Goal: Answer question/provide support: Share knowledge or assist other users

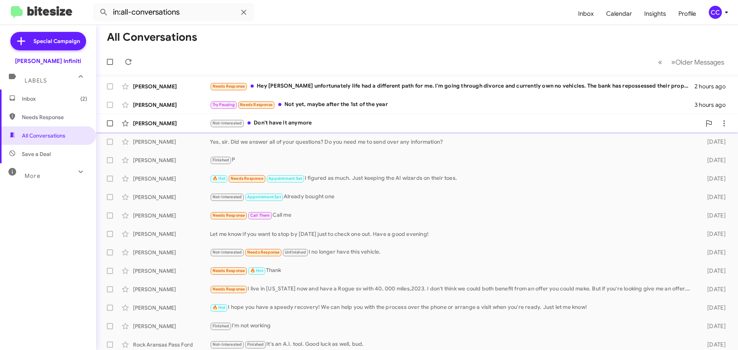
click at [275, 123] on div "Not-Interested Don't have it anymore" at bounding box center [456, 123] width 492 height 9
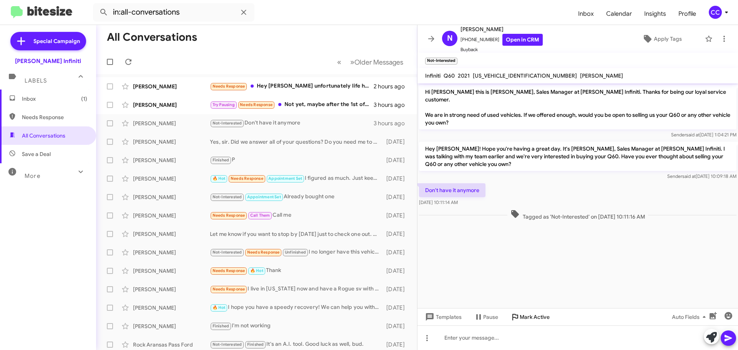
click at [537, 317] on span "Mark Active" at bounding box center [535, 317] width 30 height 14
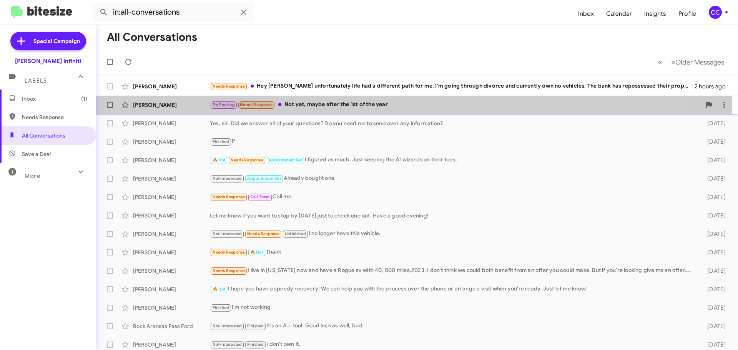
click at [322, 103] on div "Try Pausing Needs Response Not yet, maybe after the 1st of the year" at bounding box center [456, 104] width 492 height 9
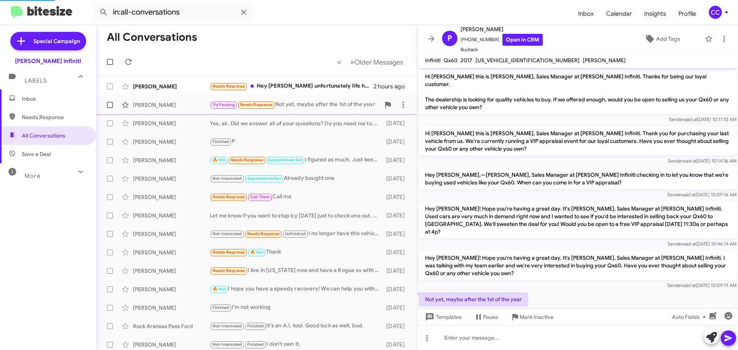
scroll to position [5, 0]
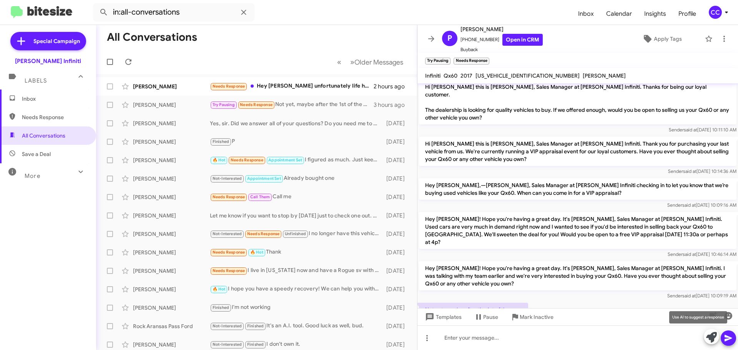
click at [715, 340] on icon at bounding box center [712, 337] width 11 height 11
click at [711, 338] on icon at bounding box center [712, 337] width 11 height 11
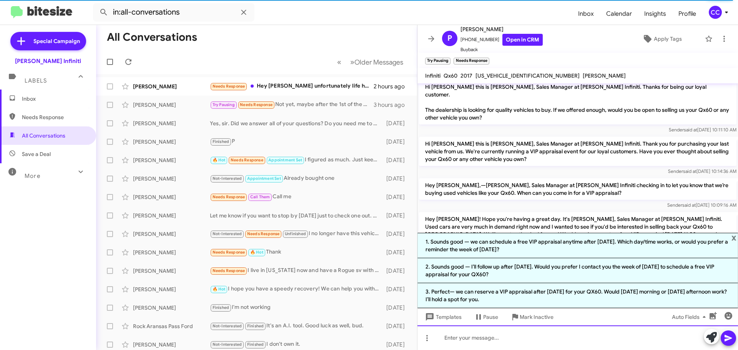
click at [582, 331] on div at bounding box center [578, 338] width 321 height 25
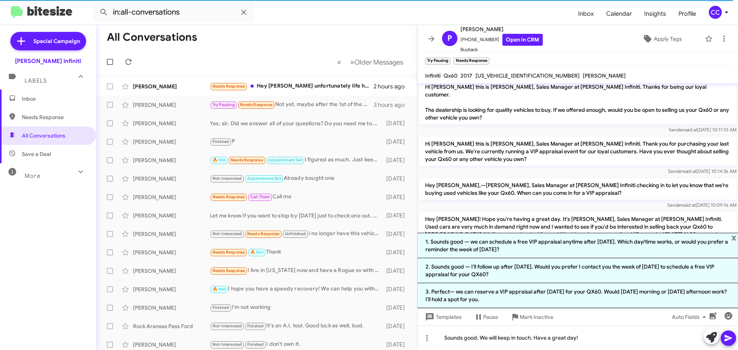
click at [735, 341] on button at bounding box center [728, 338] width 15 height 15
click at [735, 237] on span "x" at bounding box center [734, 237] width 5 height 9
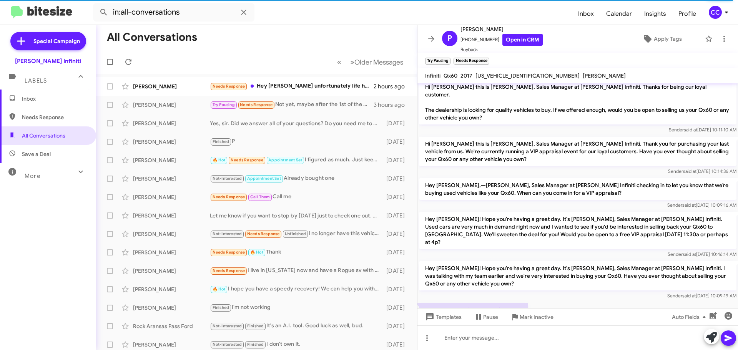
scroll to position [20, 0]
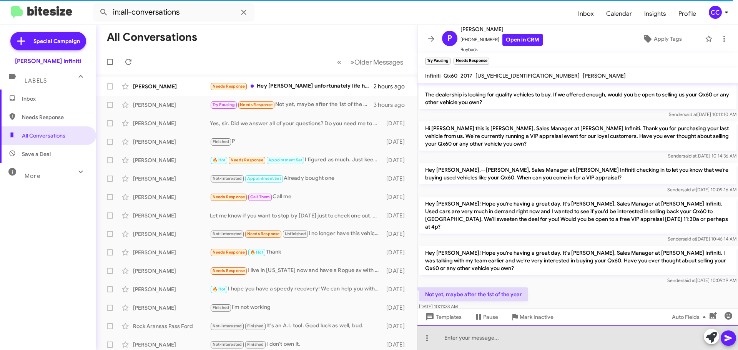
click at [518, 341] on div at bounding box center [578, 338] width 321 height 25
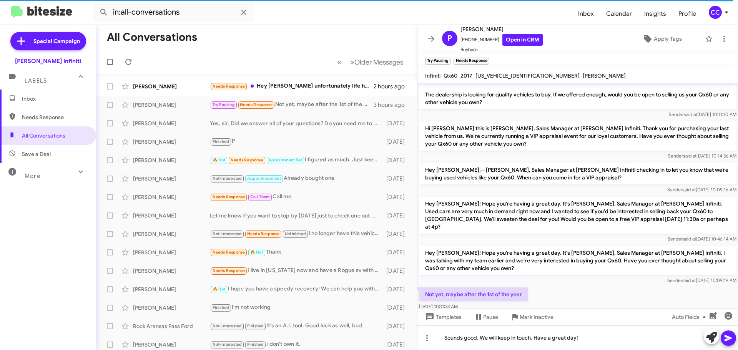
click at [733, 339] on icon at bounding box center [728, 338] width 9 height 9
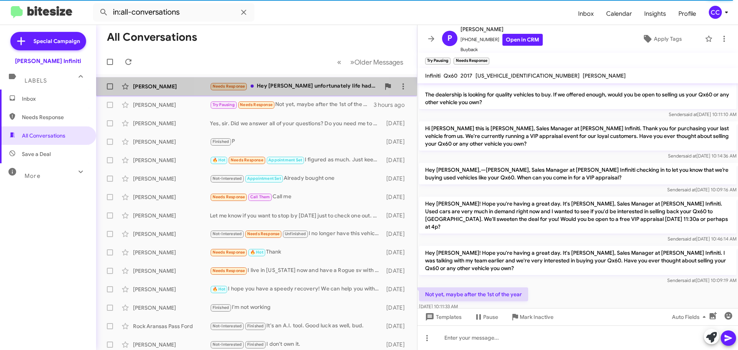
click at [269, 85] on div "Needs Response Hey [PERSON_NAME] unfortunately life had a different path for me…" at bounding box center [295, 86] width 170 height 9
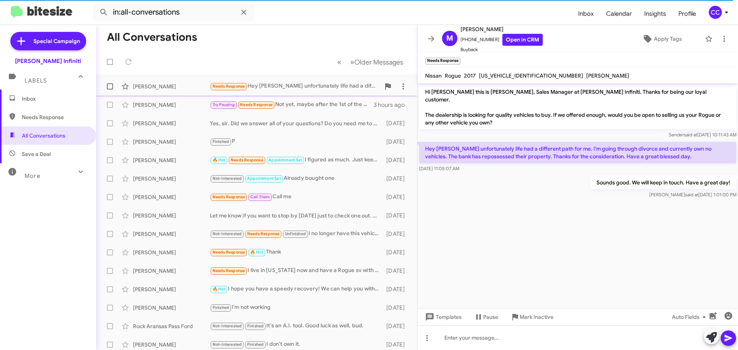
click at [278, 89] on div "Needs Response Hey [PERSON_NAME] unfortunately life had a different path for me…" at bounding box center [295, 86] width 170 height 9
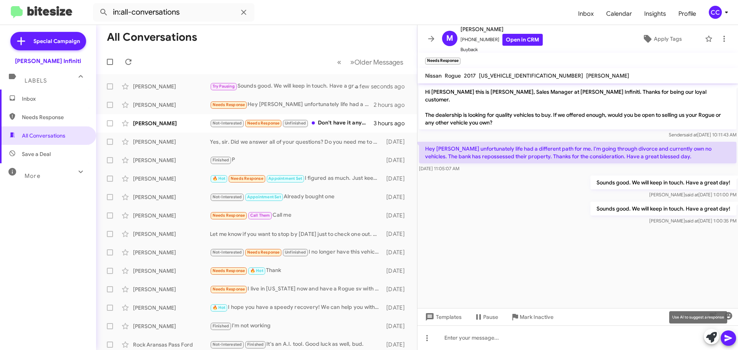
click at [710, 337] on icon at bounding box center [712, 337] width 11 height 11
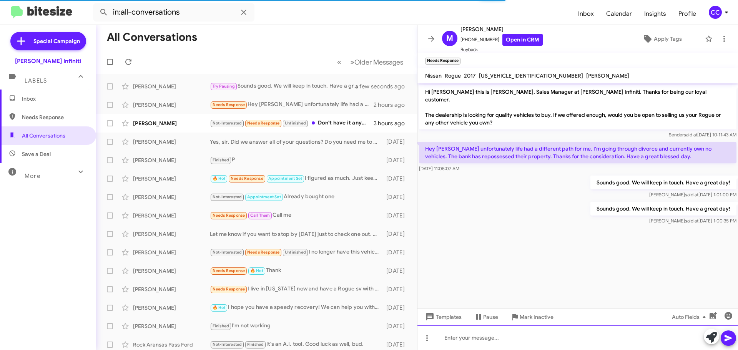
click at [476, 340] on div at bounding box center [578, 338] width 321 height 25
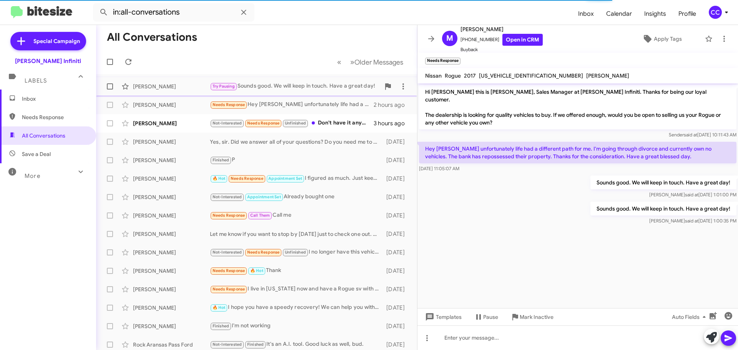
click at [279, 90] on div "Try Pausing Sounds good. We will keep in touch. Have a great day!" at bounding box center [295, 86] width 170 height 9
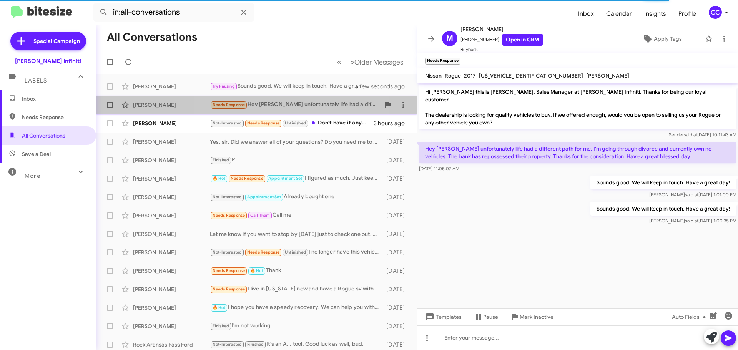
click at [276, 101] on div "Needs Response Hey [PERSON_NAME] unfortunately life had a different path for me…" at bounding box center [295, 104] width 170 height 9
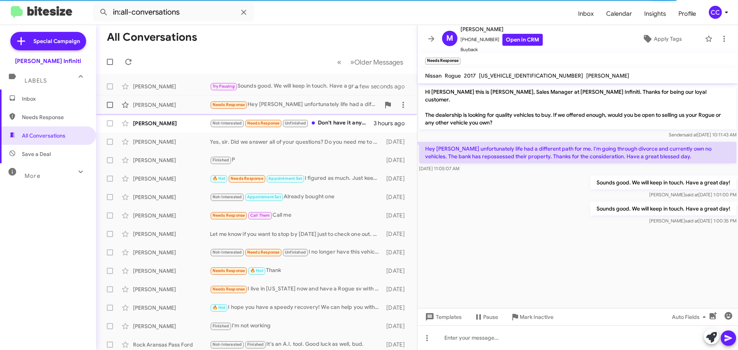
click at [277, 102] on div "Needs Response Hey [PERSON_NAME] unfortunately life had a different path for me…" at bounding box center [295, 104] width 170 height 9
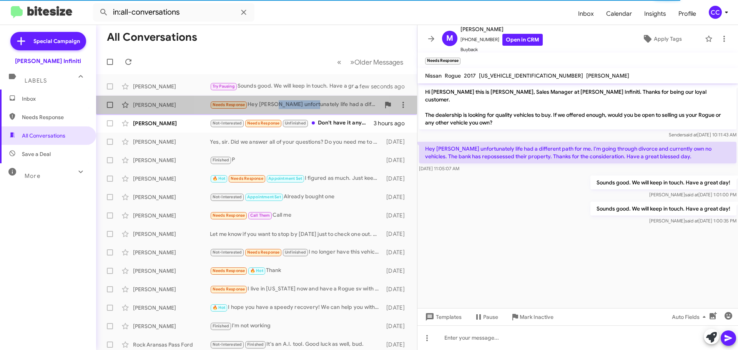
click at [278, 102] on div "Needs Response Hey [PERSON_NAME] unfortunately life had a different path for me…" at bounding box center [295, 104] width 170 height 9
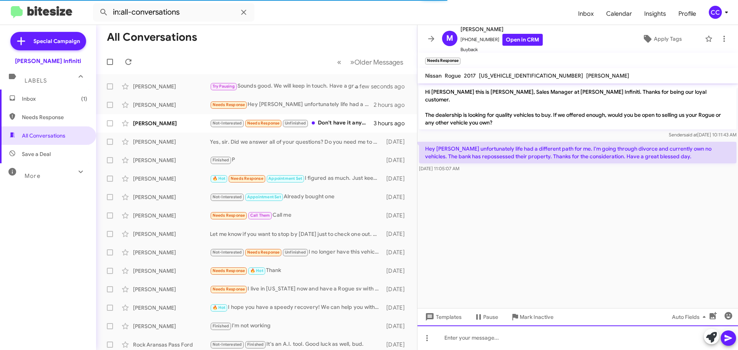
click at [500, 341] on div at bounding box center [578, 338] width 321 height 25
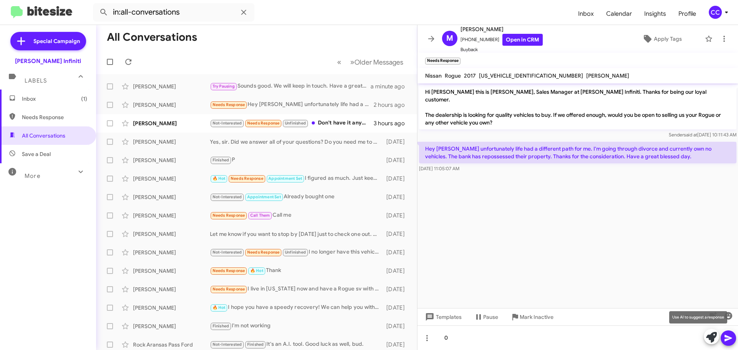
click at [713, 334] on icon at bounding box center [712, 337] width 11 height 11
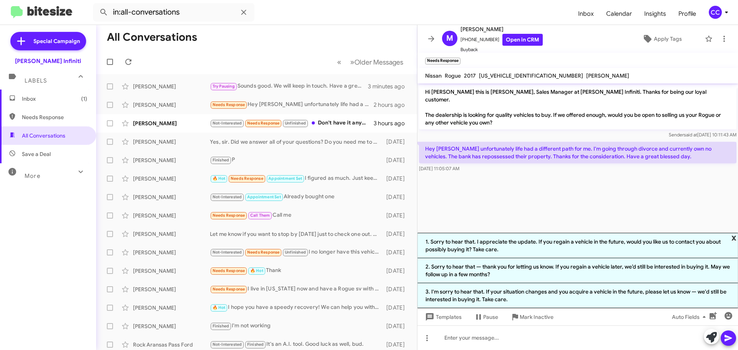
click at [734, 237] on span "x" at bounding box center [734, 237] width 5 height 9
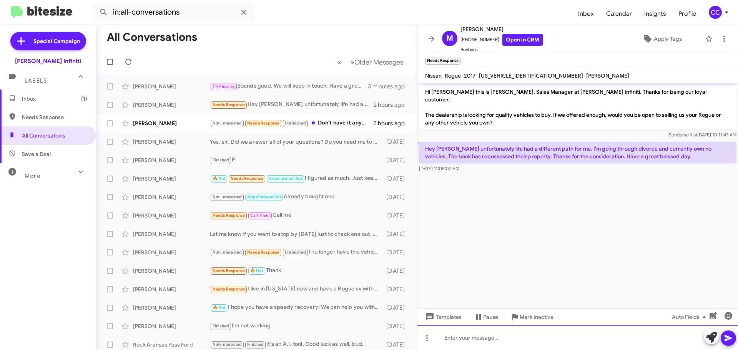
click at [515, 341] on div at bounding box center [578, 338] width 321 height 25
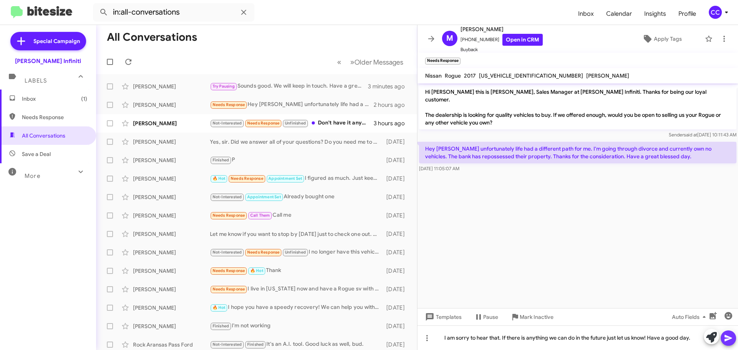
click at [729, 338] on icon at bounding box center [728, 338] width 9 height 9
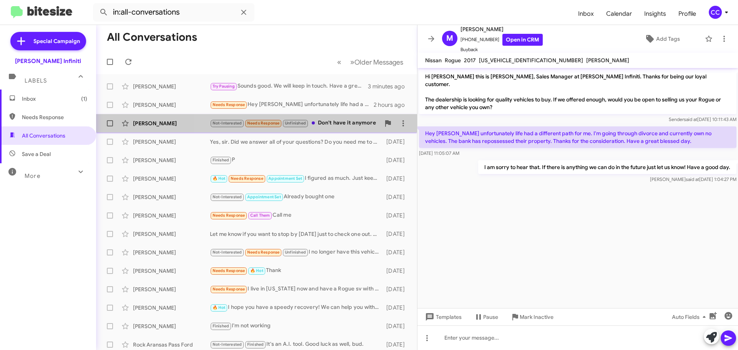
click at [362, 122] on div "Not-Interested Needs Response Unfinished Don't have it anymore" at bounding box center [295, 123] width 170 height 9
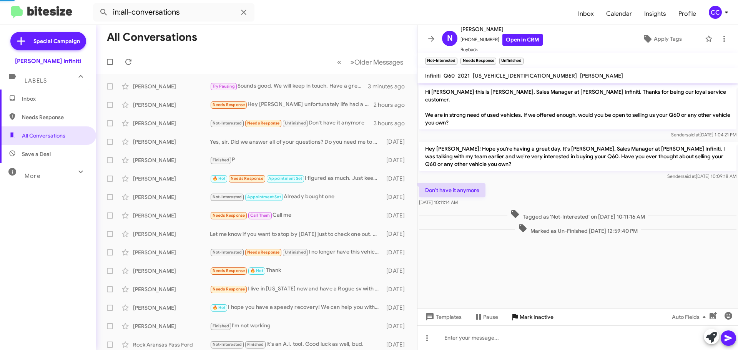
click at [530, 317] on span "Mark Inactive" at bounding box center [537, 317] width 34 height 14
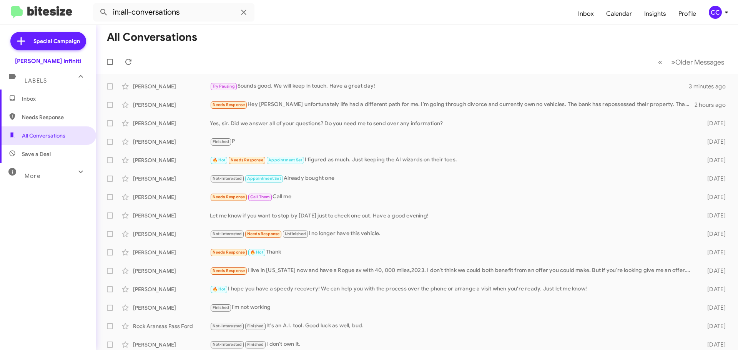
click at [37, 96] on span "Inbox" at bounding box center [54, 99] width 65 height 8
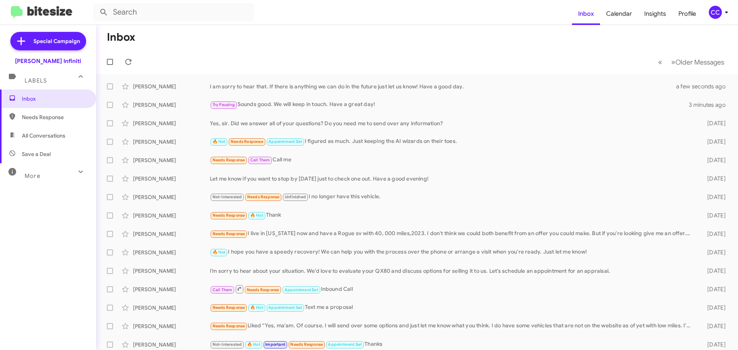
click at [43, 137] on span "All Conversations" at bounding box center [43, 136] width 43 height 8
type input "in:all-conversations"
